Goal: Information Seeking & Learning: Learn about a topic

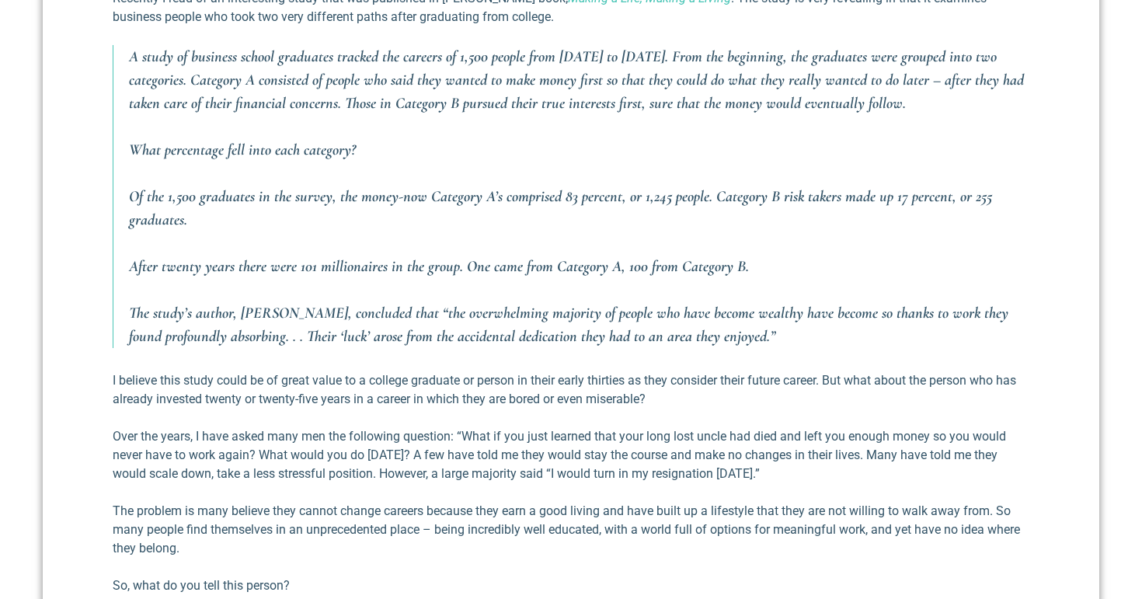
scroll to position [695, 0]
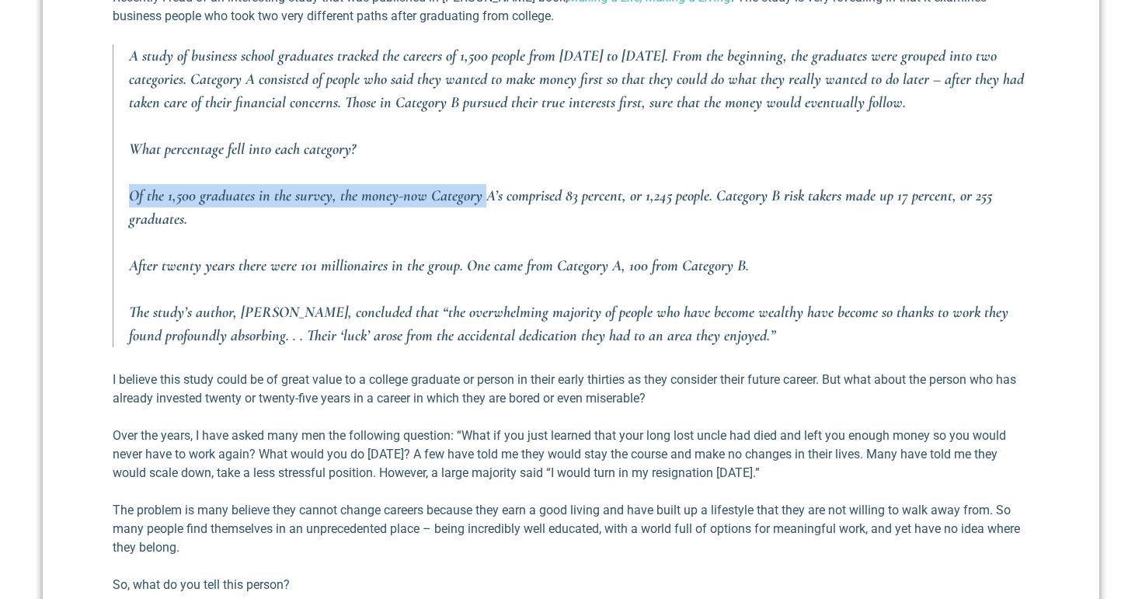
drag, startPoint x: 593, startPoint y: 223, endPoint x: 592, endPoint y: 184, distance: 38.9
click at [593, 183] on blockquote "A study of business school graduates tracked the careers of 1,500 people from […" at bounding box center [571, 195] width 917 height 303
click at [592, 184] on blockquote "A study of business school graduates tracked the careers of 1,500 people from […" at bounding box center [571, 195] width 917 height 303
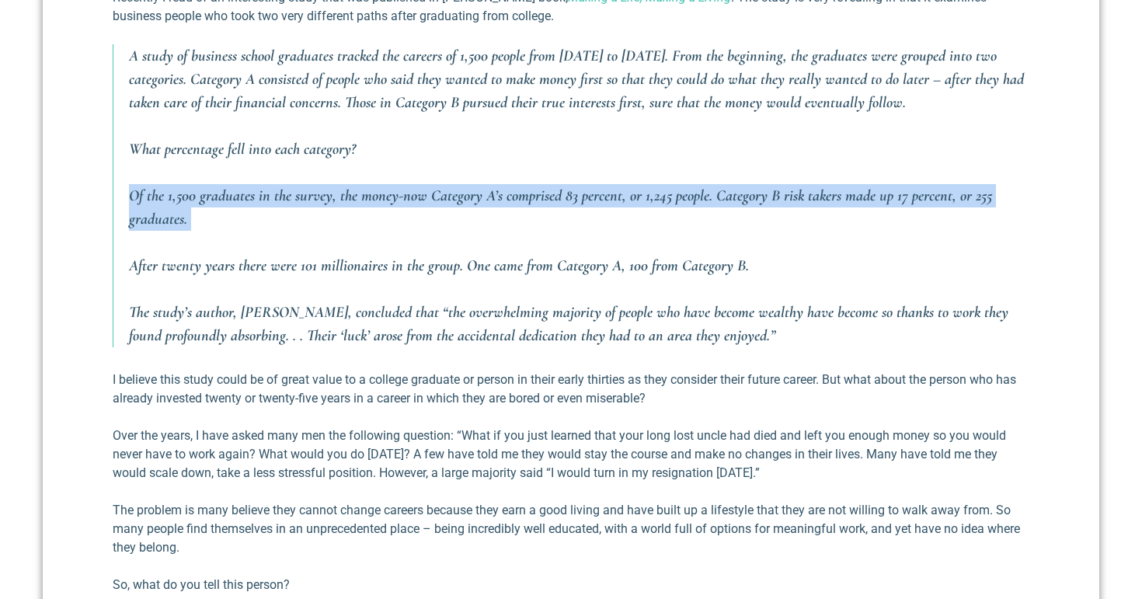
drag, startPoint x: 592, startPoint y: 184, endPoint x: 592, endPoint y: 238, distance: 53.6
click at [592, 238] on blockquote "A study of business school graduates tracked the careers of 1,500 people from […" at bounding box center [571, 195] width 917 height 303
click at [591, 239] on blockquote "A study of business school graduates tracked the careers of 1,500 people from […" at bounding box center [571, 195] width 917 height 303
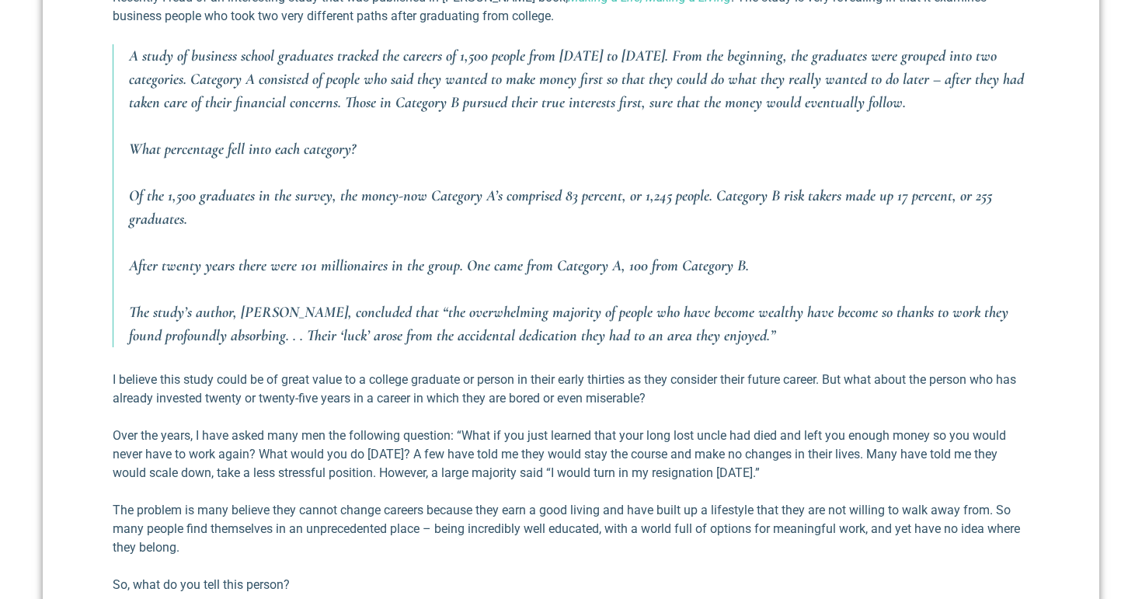
drag, startPoint x: 584, startPoint y: 224, endPoint x: 584, endPoint y: 185, distance: 38.8
click at [584, 193] on p "Of the 1,500 graduates in the survey, the money-now Category A’s comprised 83 p…" at bounding box center [579, 207] width 900 height 47
click at [584, 172] on blockquote "A study of business school graduates tracked the careers of 1,500 people from […" at bounding box center [571, 195] width 917 height 303
drag, startPoint x: 584, startPoint y: 172, endPoint x: 584, endPoint y: 225, distance: 53.6
click at [584, 225] on blockquote "A study of business school graduates tracked the careers of 1,500 people from […" at bounding box center [571, 195] width 917 height 303
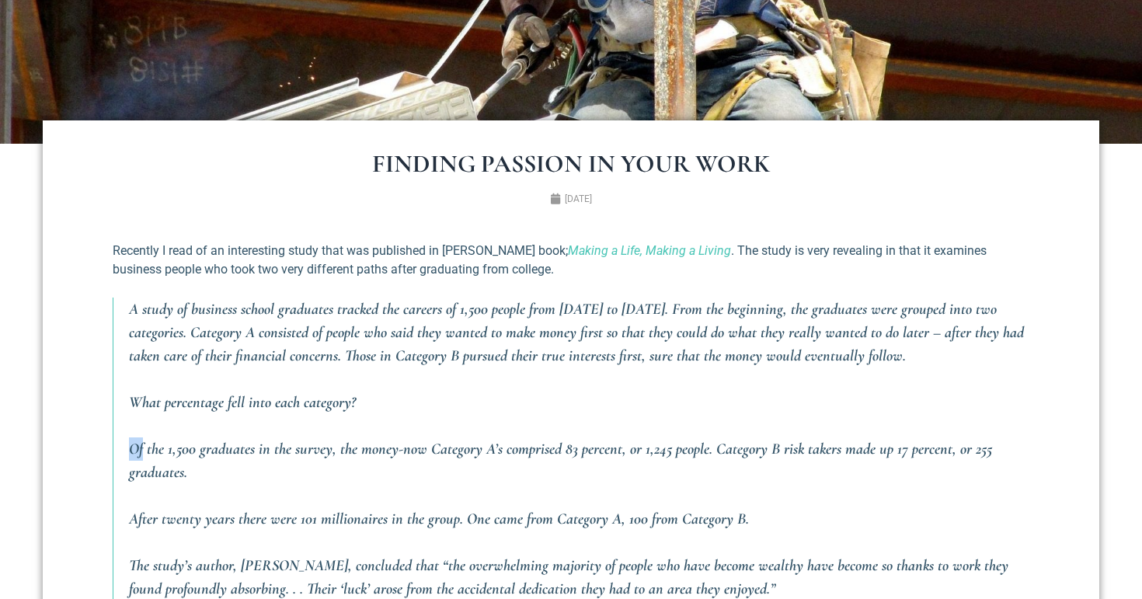
scroll to position [454, 0]
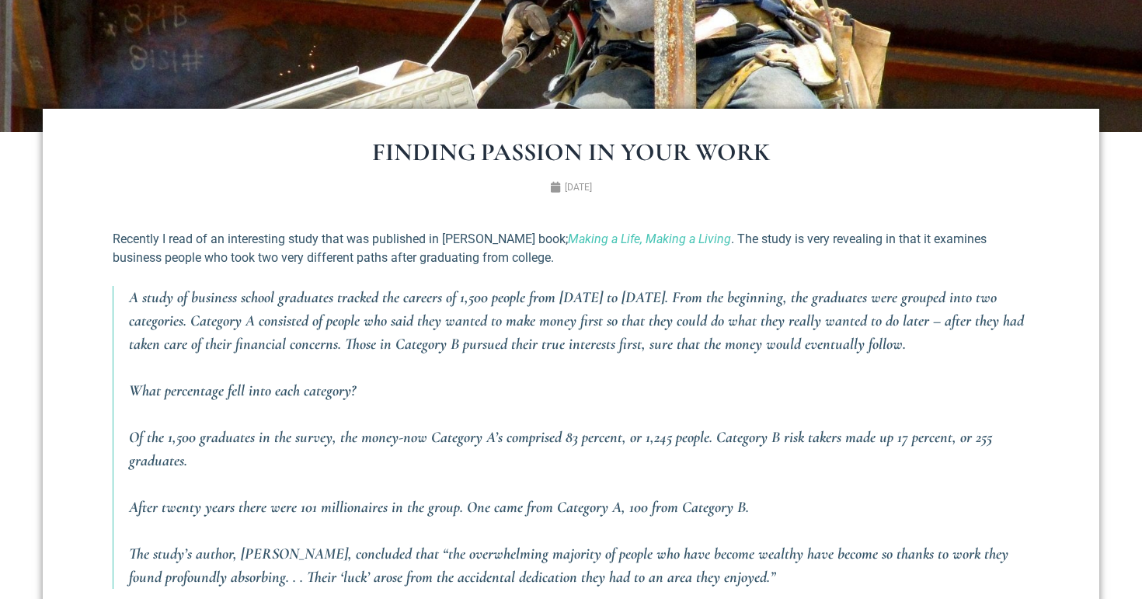
click at [702, 307] on p "A study of business school graduates tracked the careers of 1,500 people from […" at bounding box center [579, 321] width 900 height 70
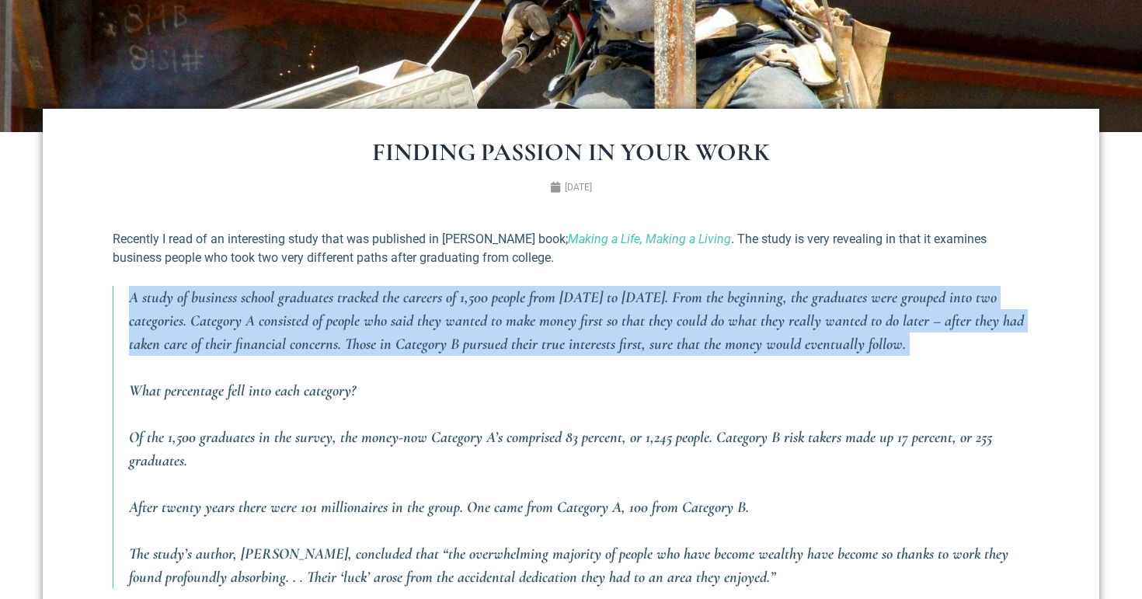
click at [702, 307] on p "A study of business school graduates tracked the careers of 1,500 people from […" at bounding box center [579, 321] width 900 height 70
click at [740, 307] on p "A study of business school graduates tracked the careers of 1,500 people from […" at bounding box center [579, 321] width 900 height 70
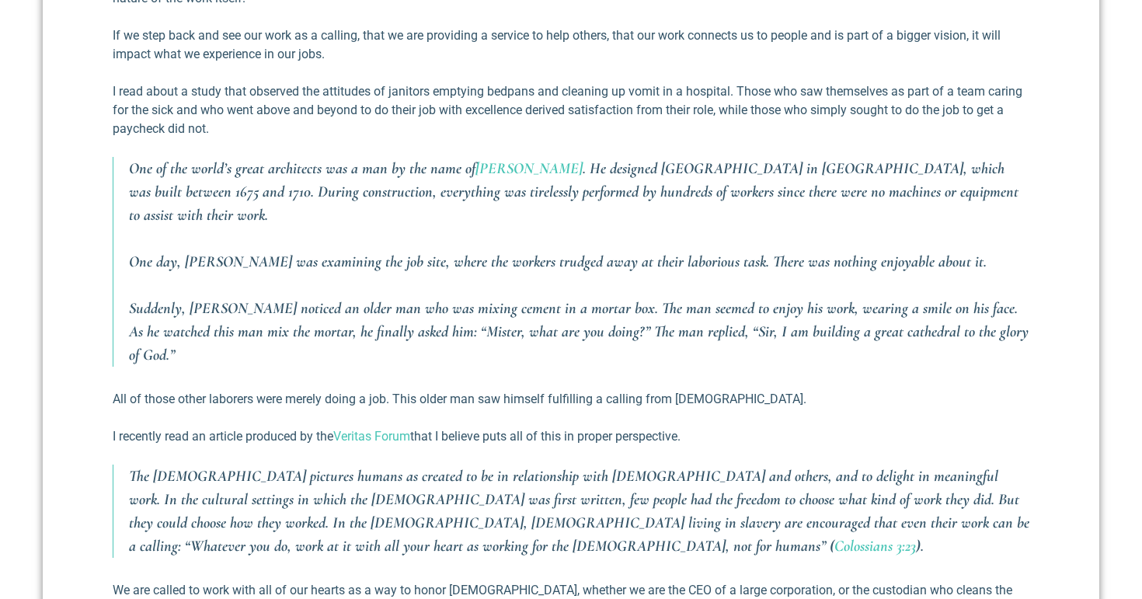
scroll to position [1423, 0]
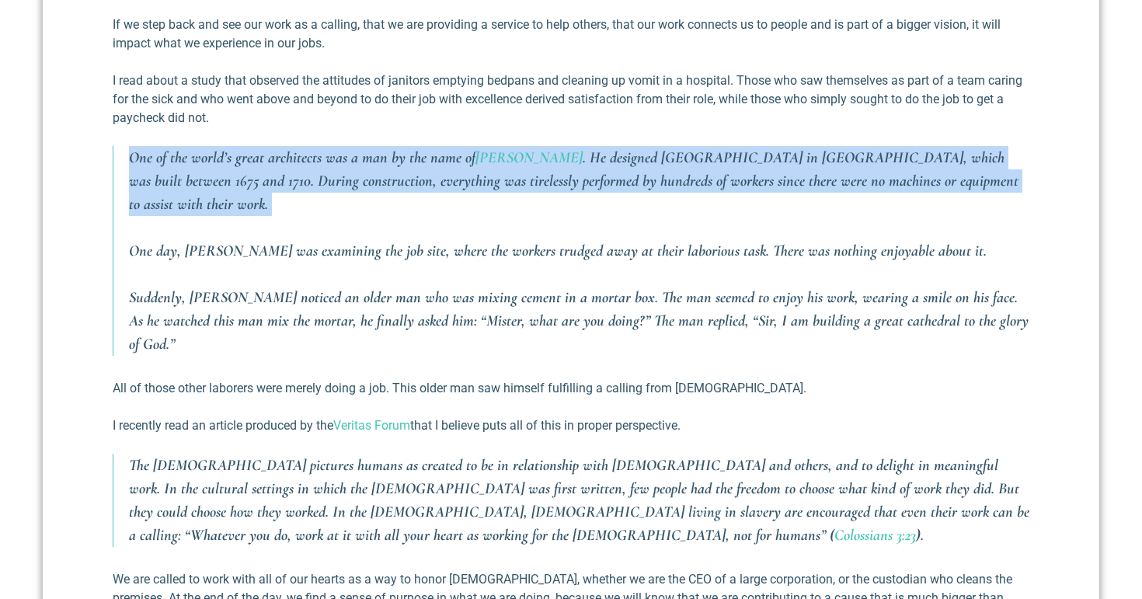
drag, startPoint x: 660, startPoint y: 210, endPoint x: 668, endPoint y: 129, distance: 81.2
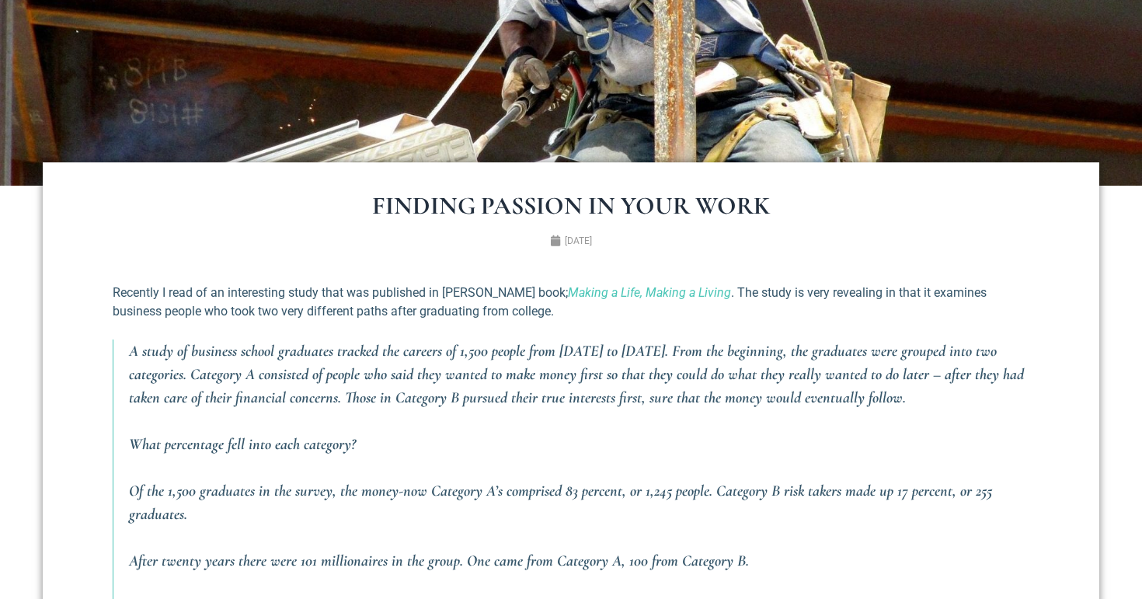
scroll to position [634, 0]
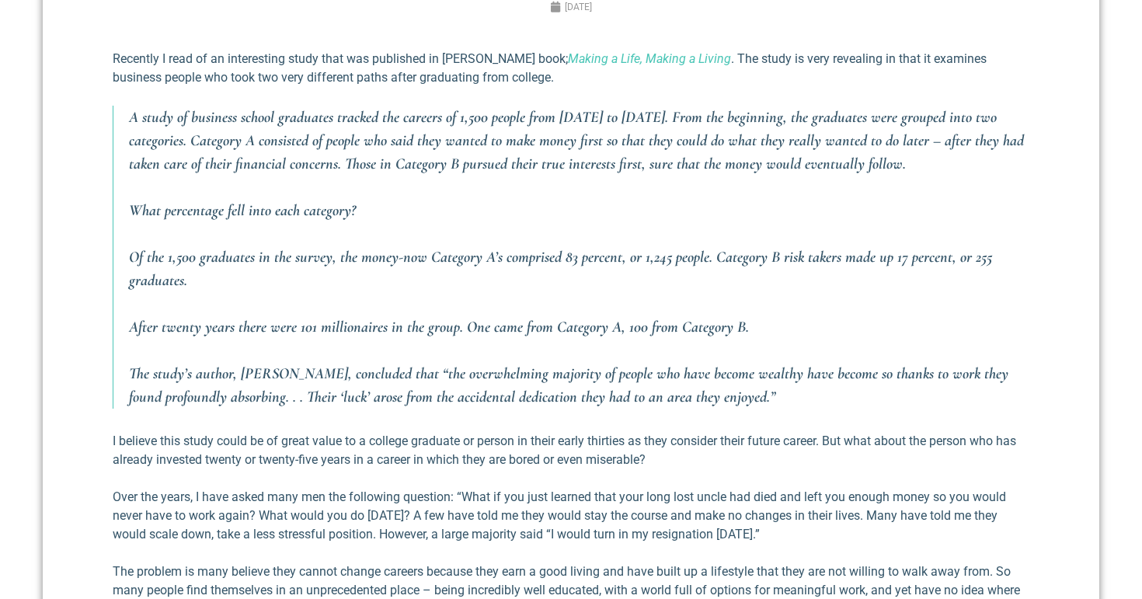
click at [429, 134] on p "A study of business school graduates tracked the careers of 1,500 people from […" at bounding box center [579, 141] width 900 height 70
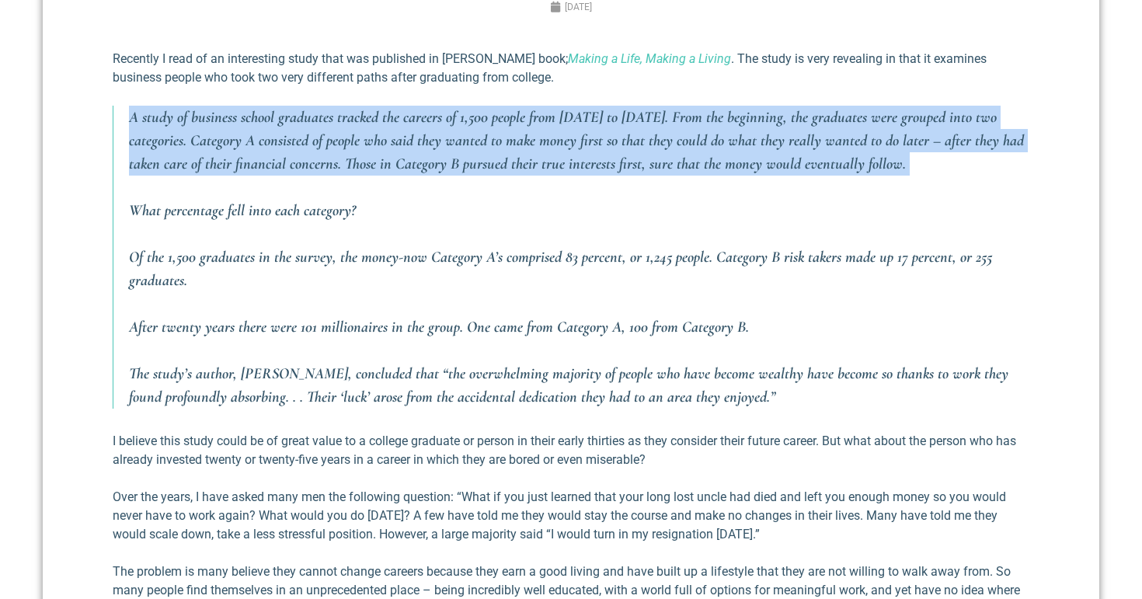
click at [429, 134] on p "A study of business school graduates tracked the careers of 1,500 people from […" at bounding box center [579, 141] width 900 height 70
click at [462, 137] on p "A study of business school graduates tracked the careers of 1,500 people from […" at bounding box center [579, 141] width 900 height 70
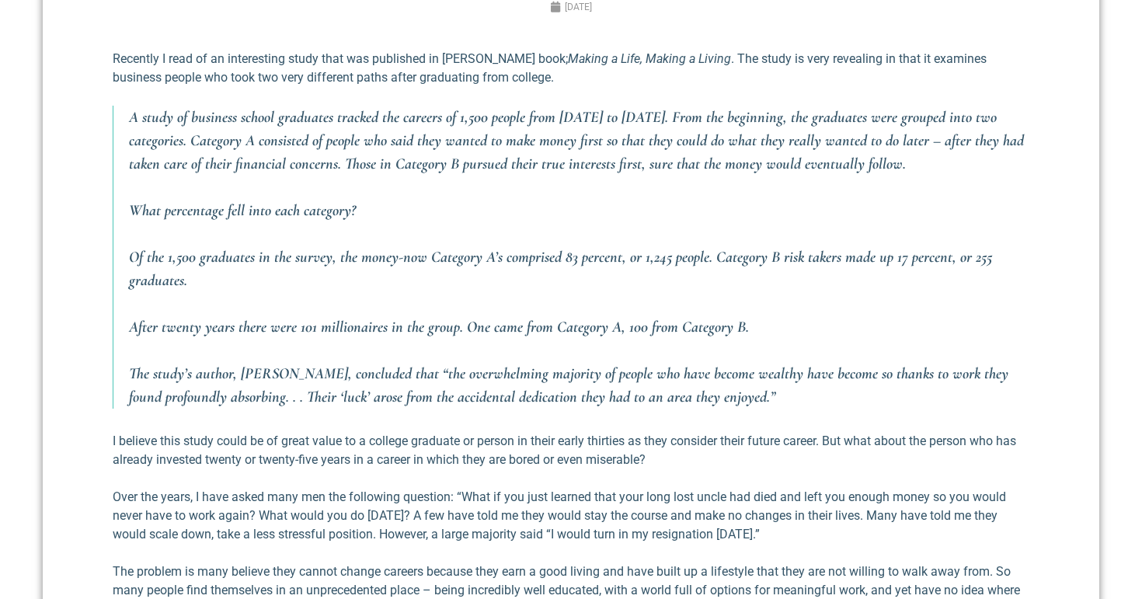
click at [635, 57] on em "Making a Life, Making a Living" at bounding box center [649, 58] width 163 height 15
drag, startPoint x: 716, startPoint y: 57, endPoint x: 557, endPoint y: 54, distance: 158.5
click at [557, 54] on p "Recently I read of an interesting study that was published in [PERSON_NAME] boo…" at bounding box center [571, 68] width 917 height 37
copy em "Making a Life, Making a Living"
